Goal: Transaction & Acquisition: Subscribe to service/newsletter

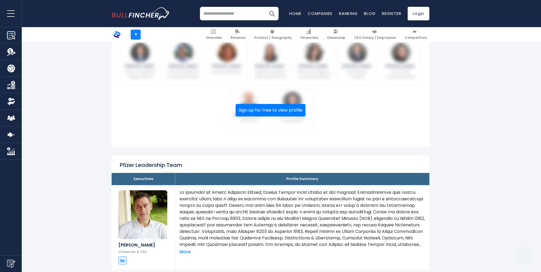
scroll to position [272, 0]
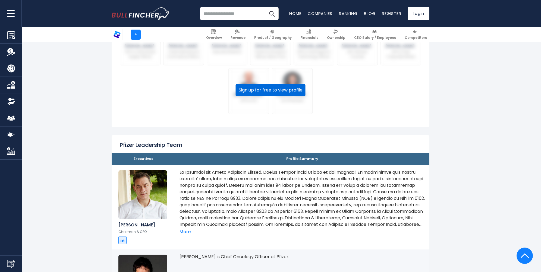
click at [284, 91] on button "Sign up for free to view profile" at bounding box center [271, 90] width 70 height 13
